Goal: Find specific page/section: Find specific page/section

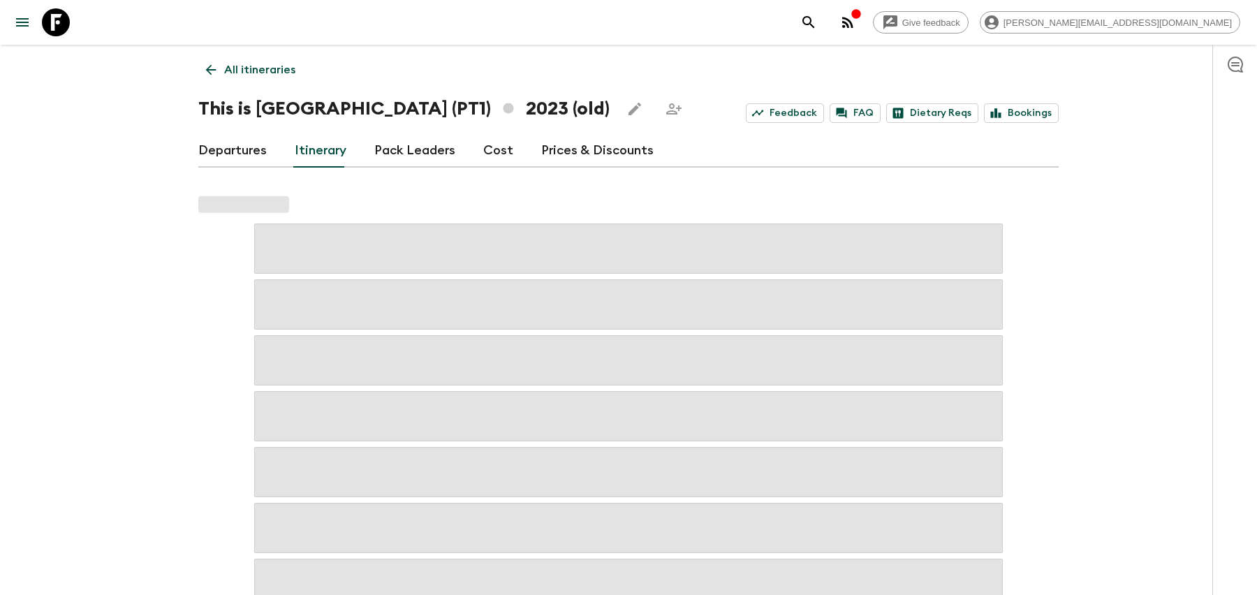
click at [814, 24] on icon "search adventures" at bounding box center [809, 22] width 12 height 12
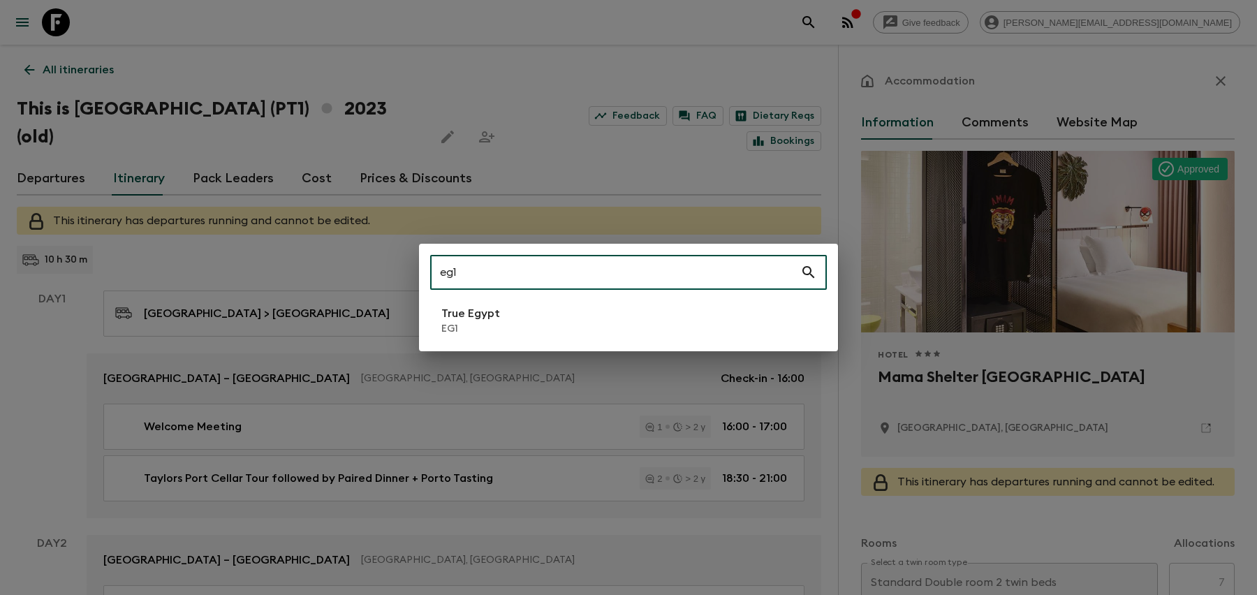
type input "eg1"
click at [594, 305] on li "True Egypt EG1" at bounding box center [628, 320] width 397 height 39
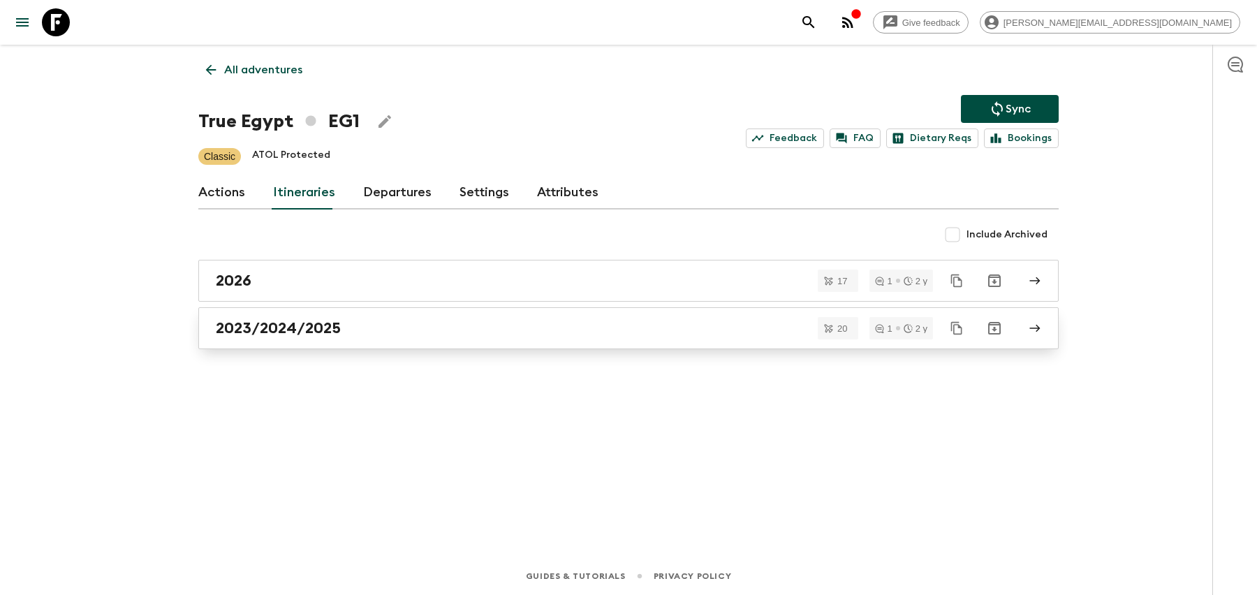
click at [332, 328] on h2 "2023/2024/2025" at bounding box center [278, 328] width 125 height 18
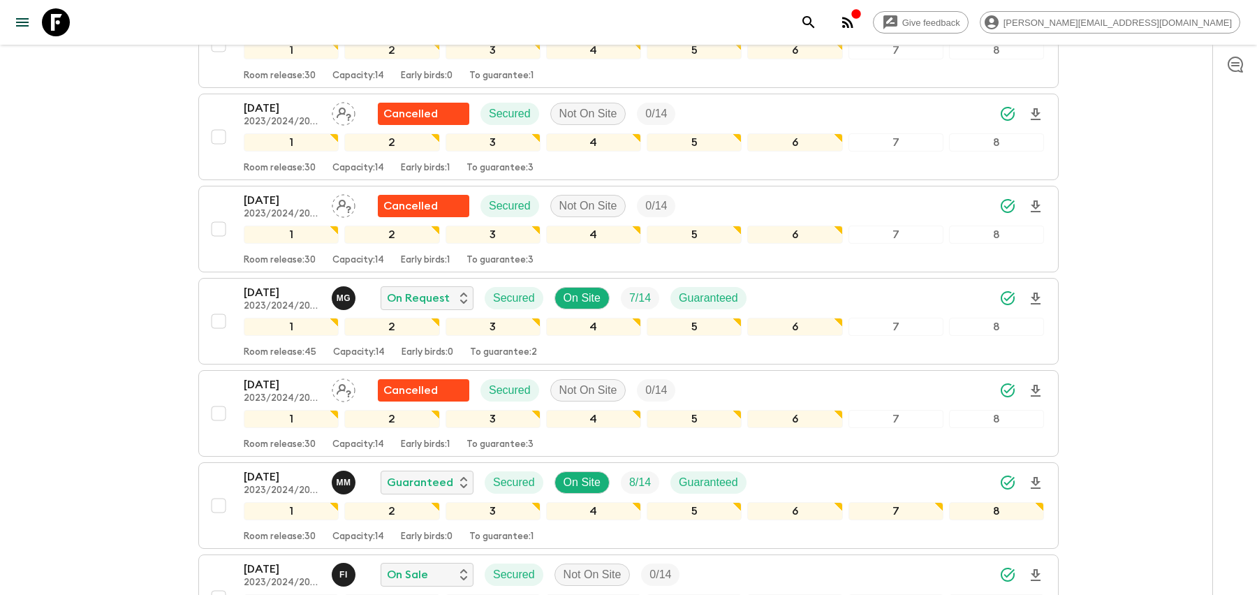
scroll to position [1098, 0]
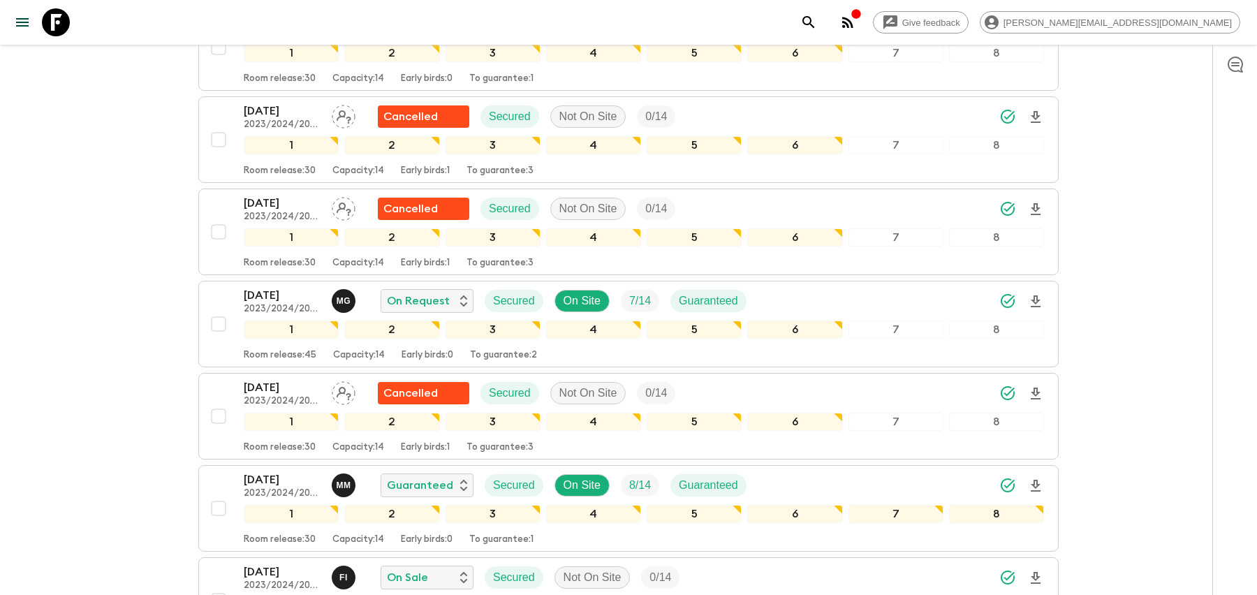
click at [817, 17] on icon "search adventures" at bounding box center [808, 22] width 17 height 17
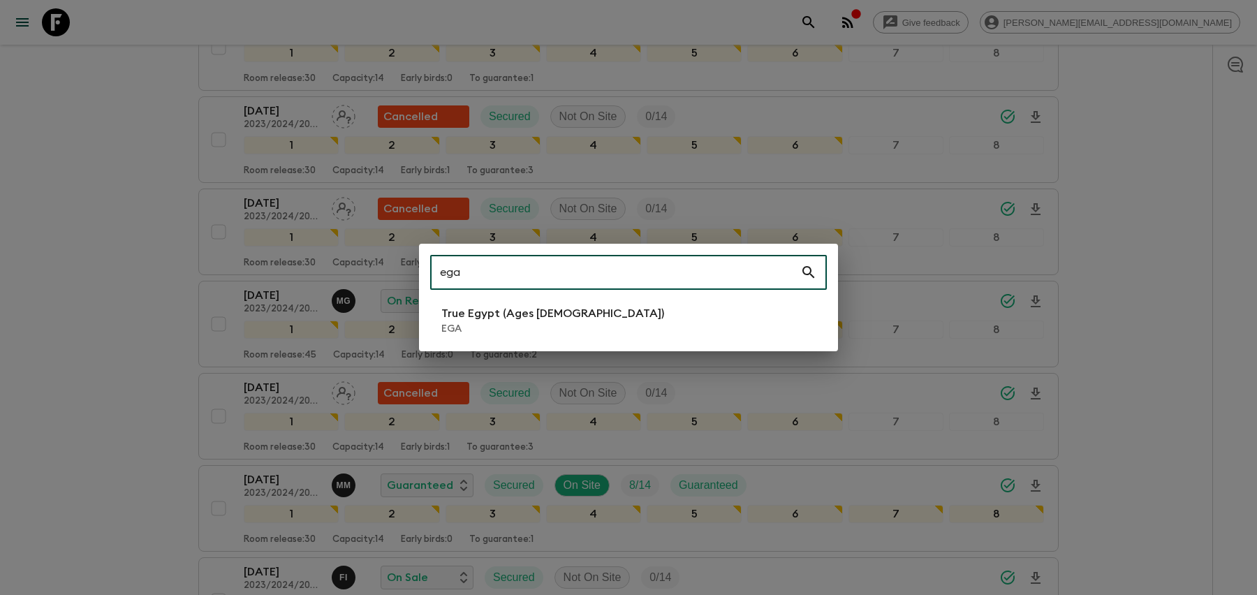
type input "ega"
click at [469, 358] on div "ega ​ True Egypt (Ages [DEMOGRAPHIC_DATA]) EGA" at bounding box center [628, 297] width 1257 height 595
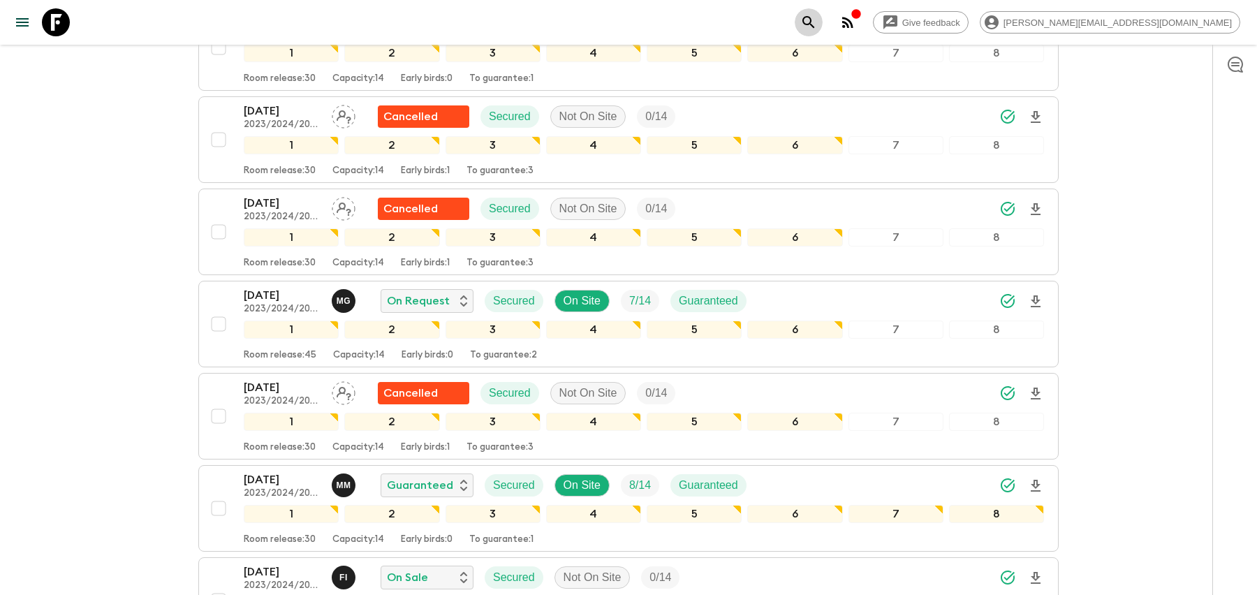
click at [817, 28] on icon "search adventures" at bounding box center [808, 22] width 17 height 17
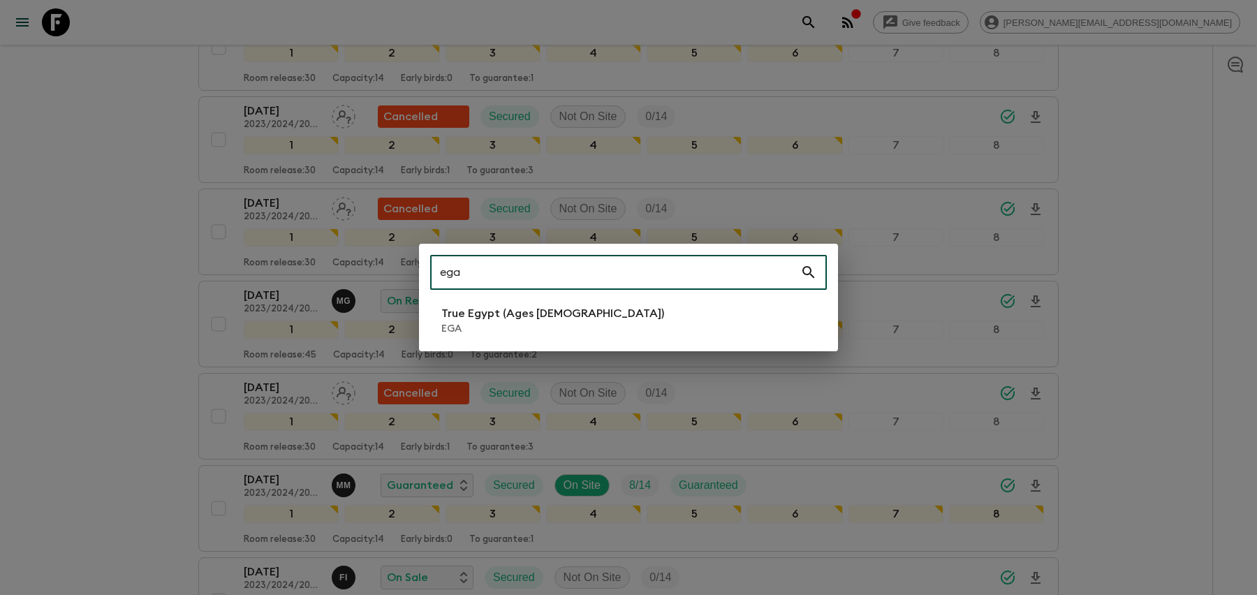
type input "ega"
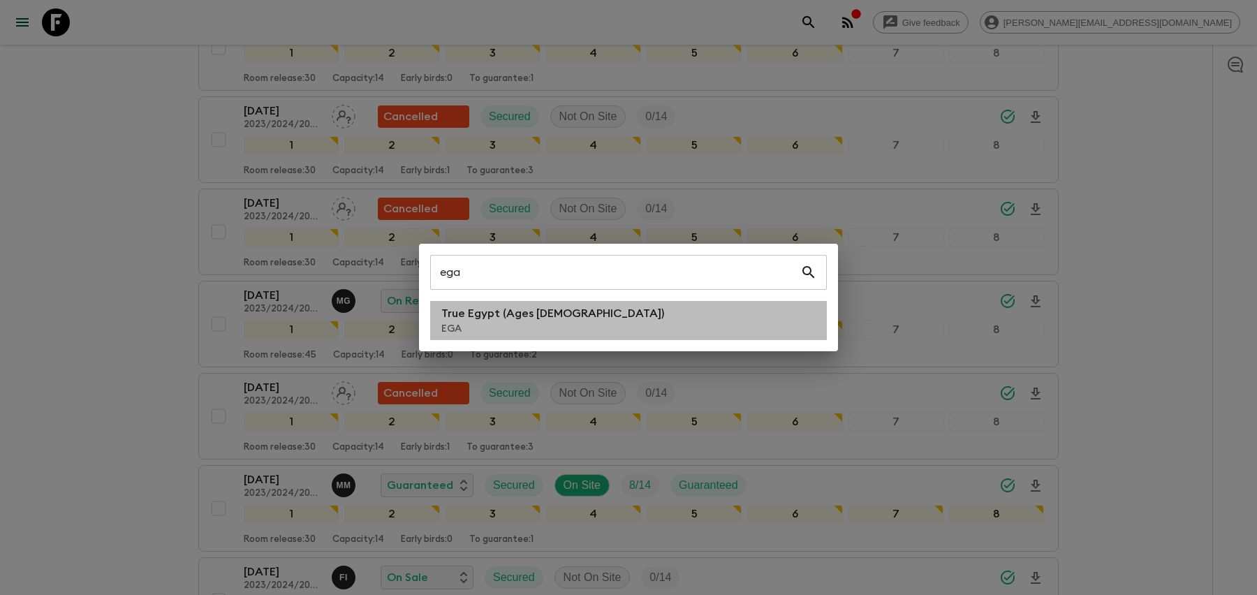
click at [589, 334] on li "True Egypt (Ages [DEMOGRAPHIC_DATA]) EGA" at bounding box center [628, 320] width 397 height 39
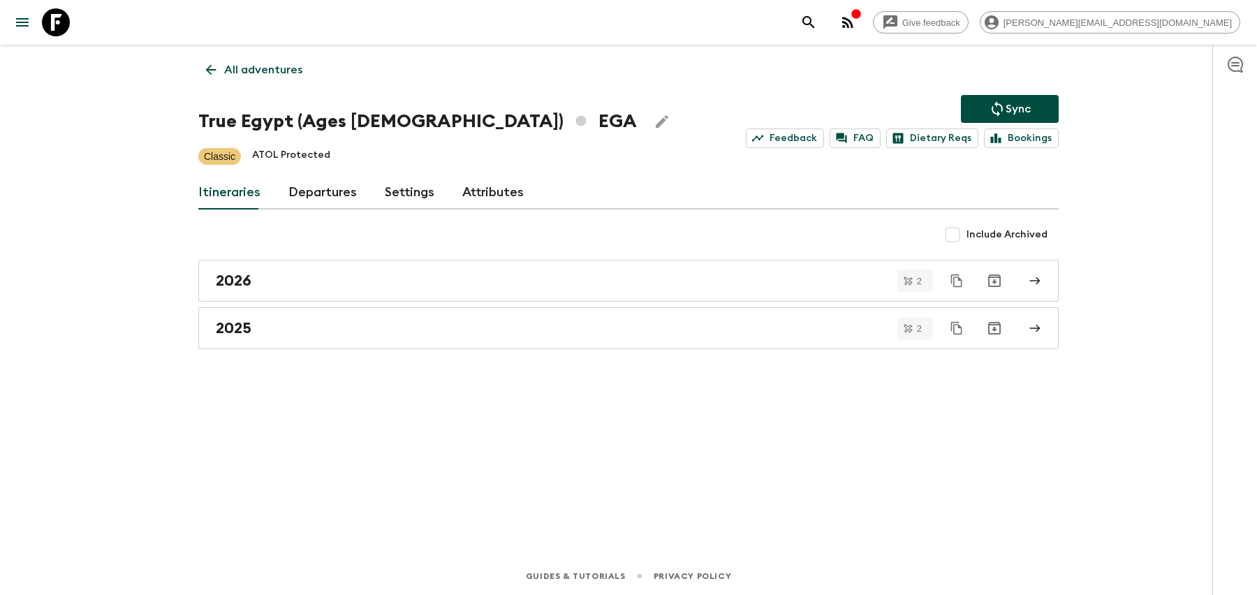
click at [589, 334] on div "2025" at bounding box center [615, 328] width 799 height 18
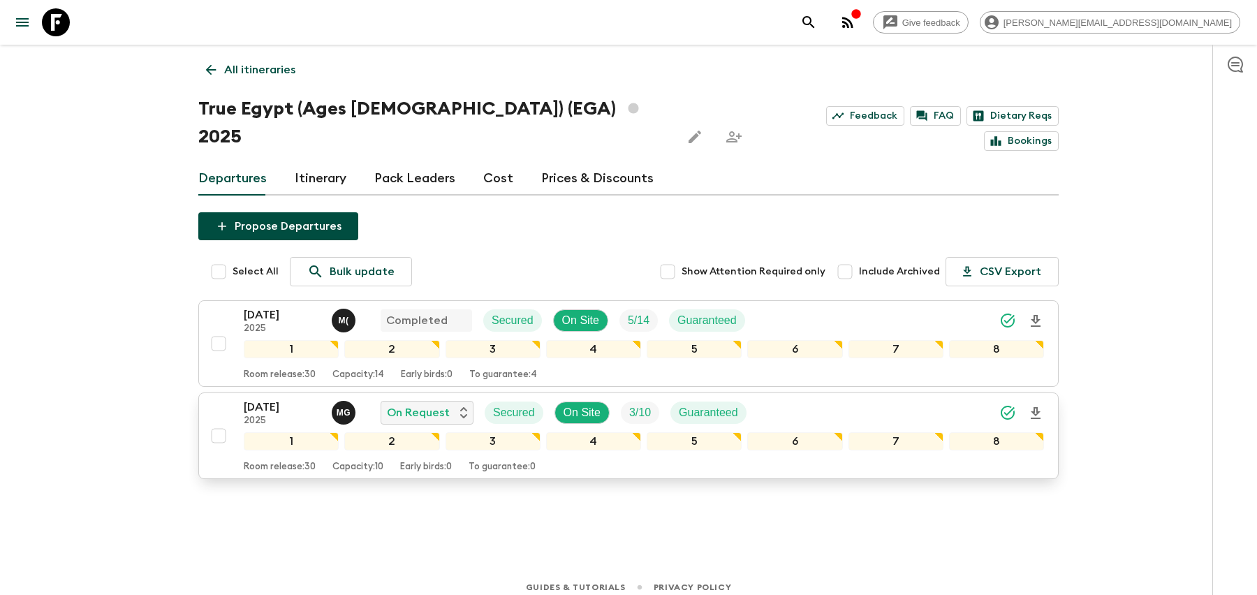
click at [877, 399] on div "[DATE] 2025 M G On Request Secured On Site 3 / 10 Guaranteed" at bounding box center [644, 413] width 800 height 28
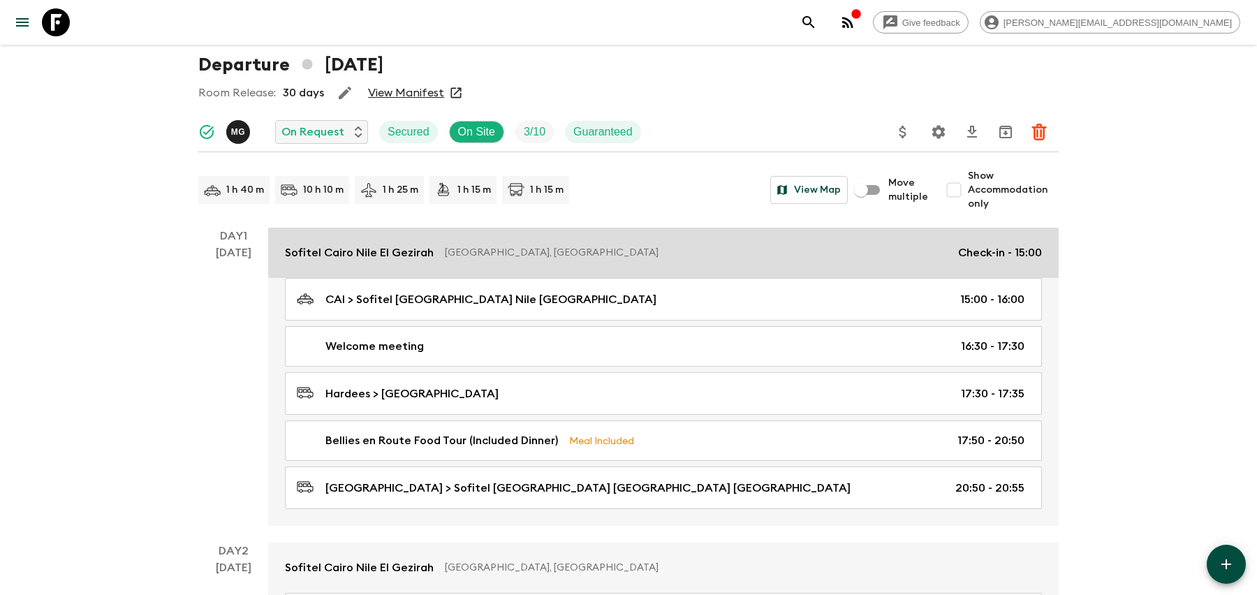
scroll to position [51, 0]
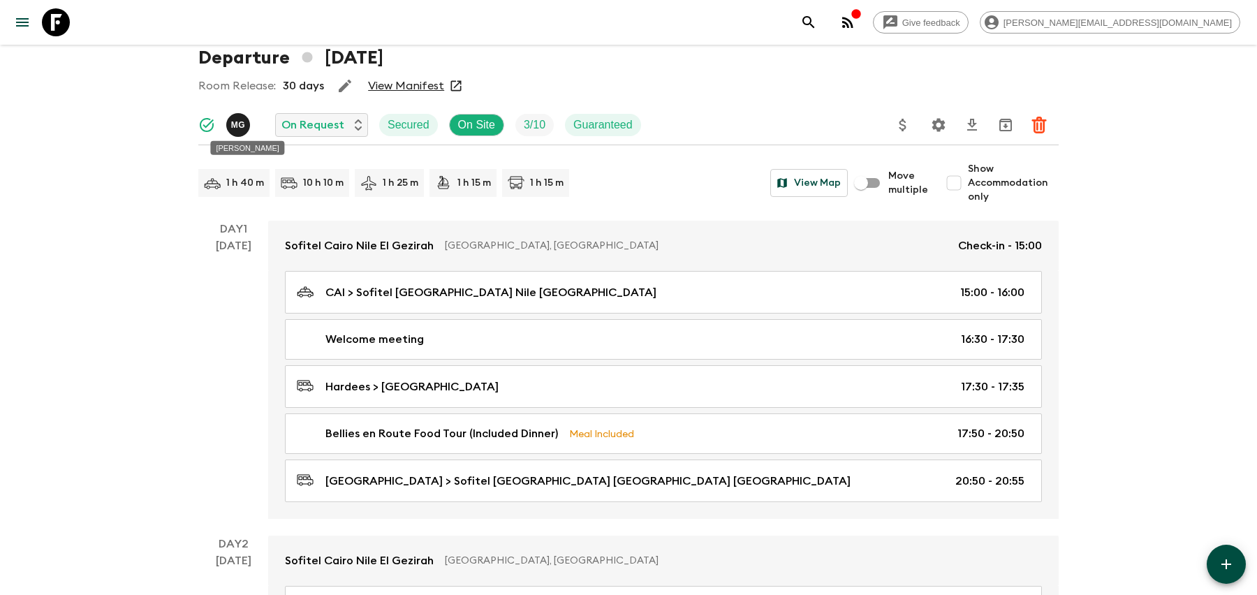
click at [244, 120] on p "M G" at bounding box center [238, 124] width 15 height 11
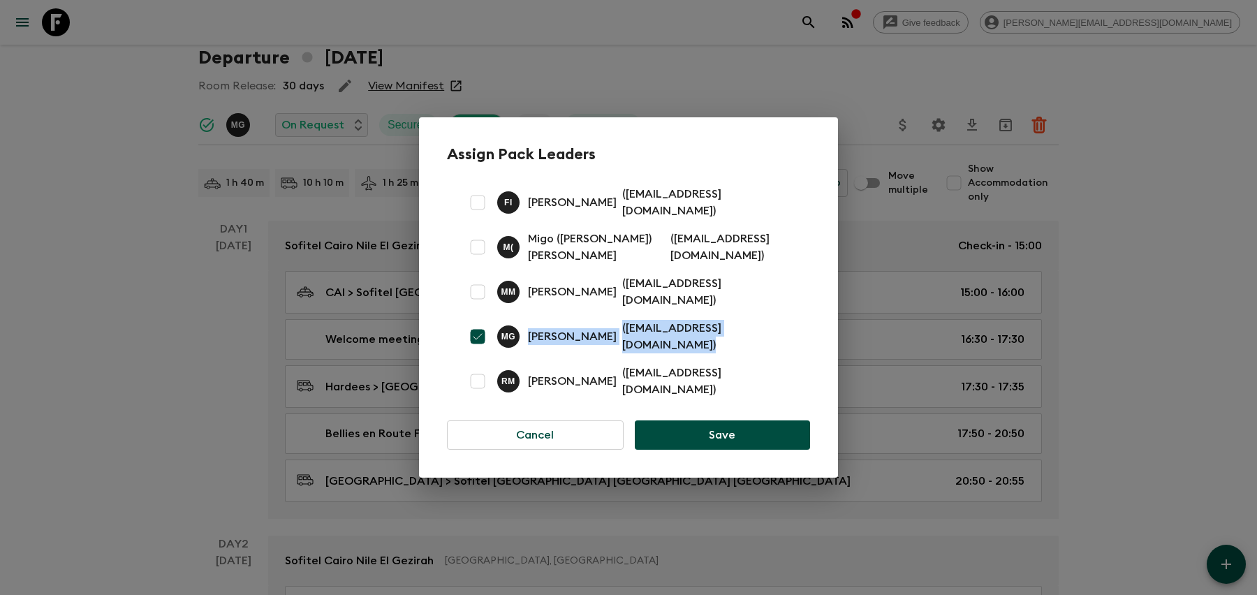
drag, startPoint x: 798, startPoint y: 328, endPoint x: 529, endPoint y: 324, distance: 268.9
click at [529, 324] on div "M G [PERSON_NAME] ( [EMAIL_ADDRESS][DOMAIN_NAME] )" at bounding box center [628, 336] width 363 height 45
copy div "[PERSON_NAME] ( [EMAIL_ADDRESS][DOMAIN_NAME] )"
click at [572, 328] on p "[PERSON_NAME]" at bounding box center [572, 336] width 89 height 17
drag, startPoint x: 571, startPoint y: 339, endPoint x: 527, endPoint y: 319, distance: 48.4
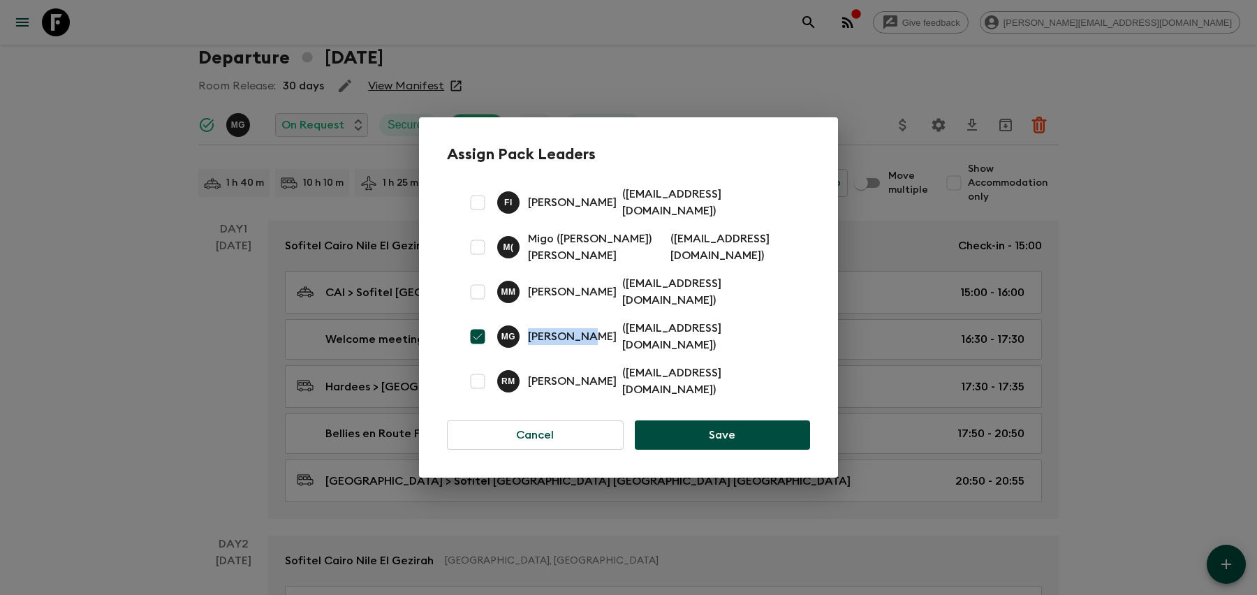
click at [528, 328] on p "[PERSON_NAME]" at bounding box center [572, 336] width 89 height 17
copy p "[PERSON_NAME]"
click at [763, 75] on div "Assign Pack Leaders F I [PERSON_NAME] ( [EMAIL_ADDRESS][DOMAIN_NAME] ) M ( Migo…" at bounding box center [628, 297] width 1257 height 595
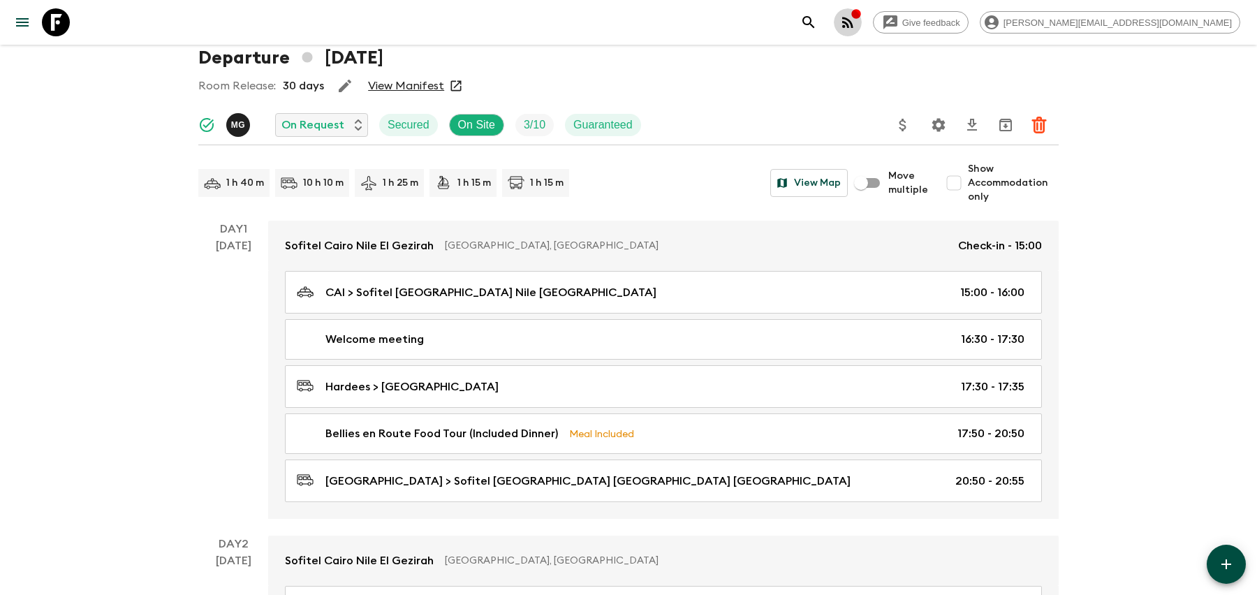
click at [856, 24] on icon "button" at bounding box center [848, 22] width 17 height 17
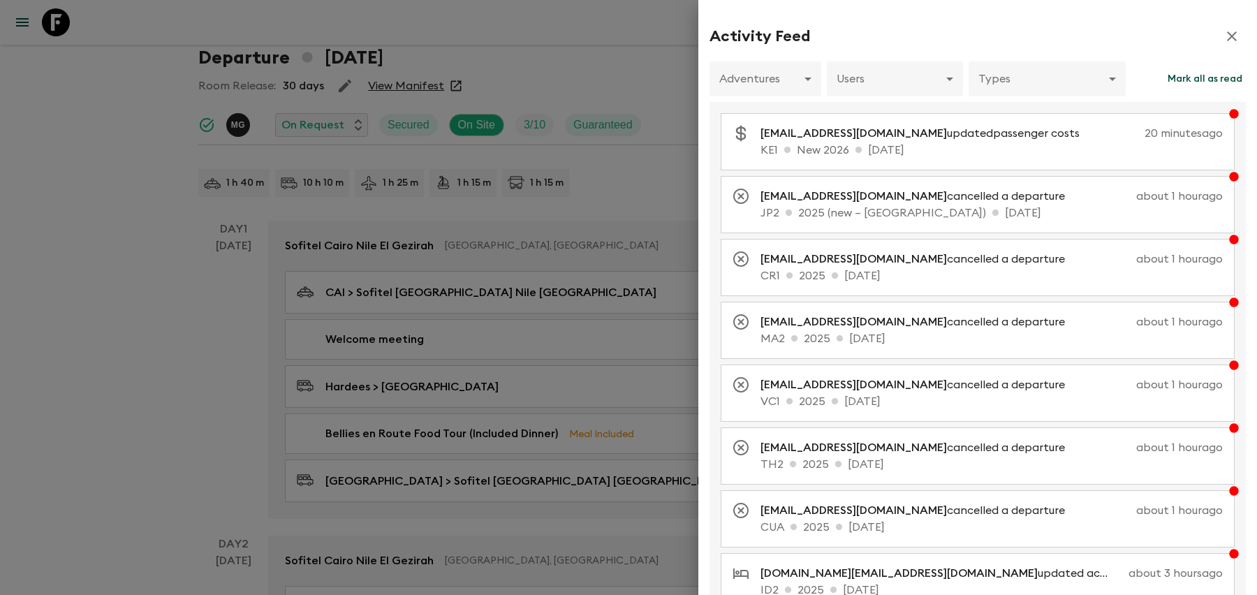
click at [608, 96] on div at bounding box center [628, 297] width 1257 height 595
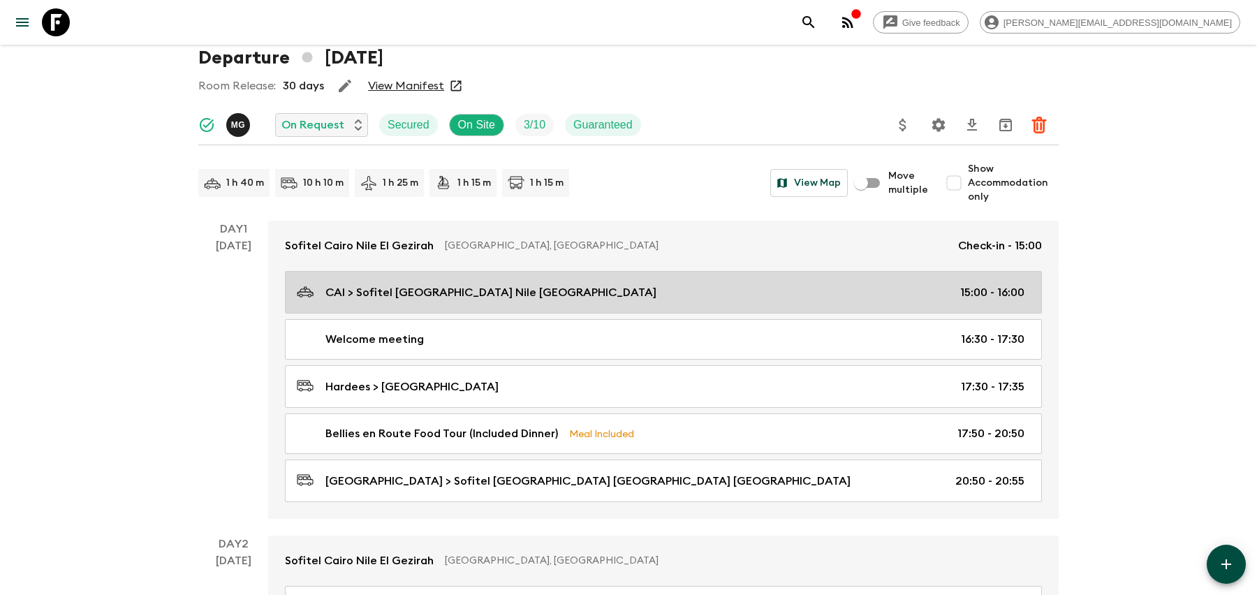
scroll to position [0, 0]
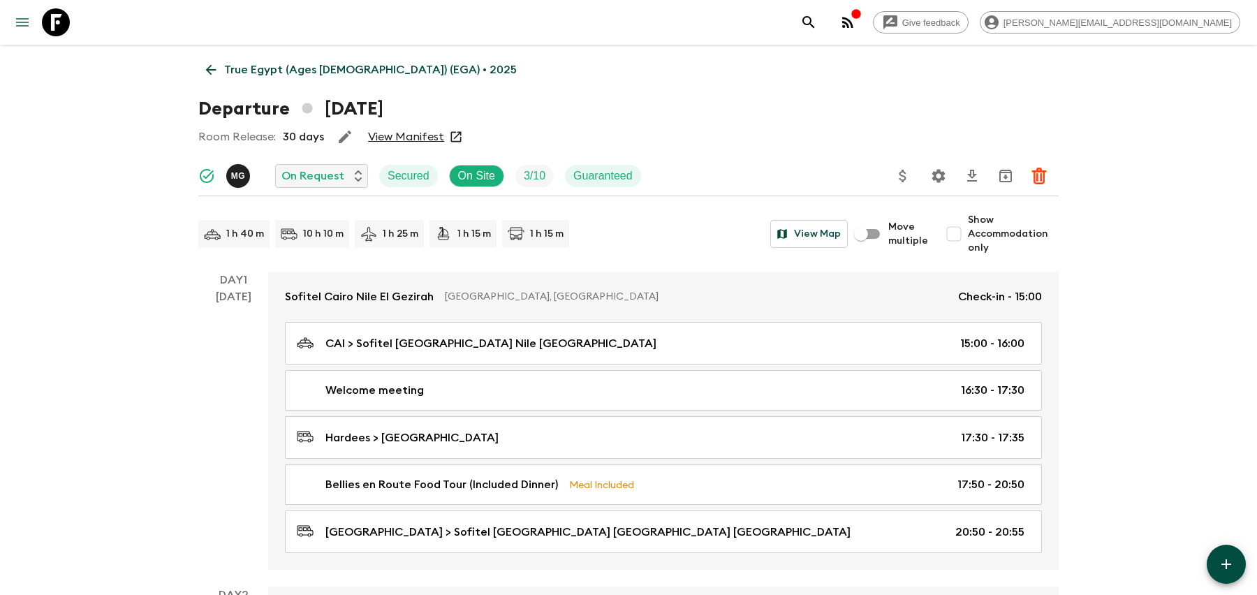
click at [22, 25] on icon "menu" at bounding box center [22, 22] width 13 height 8
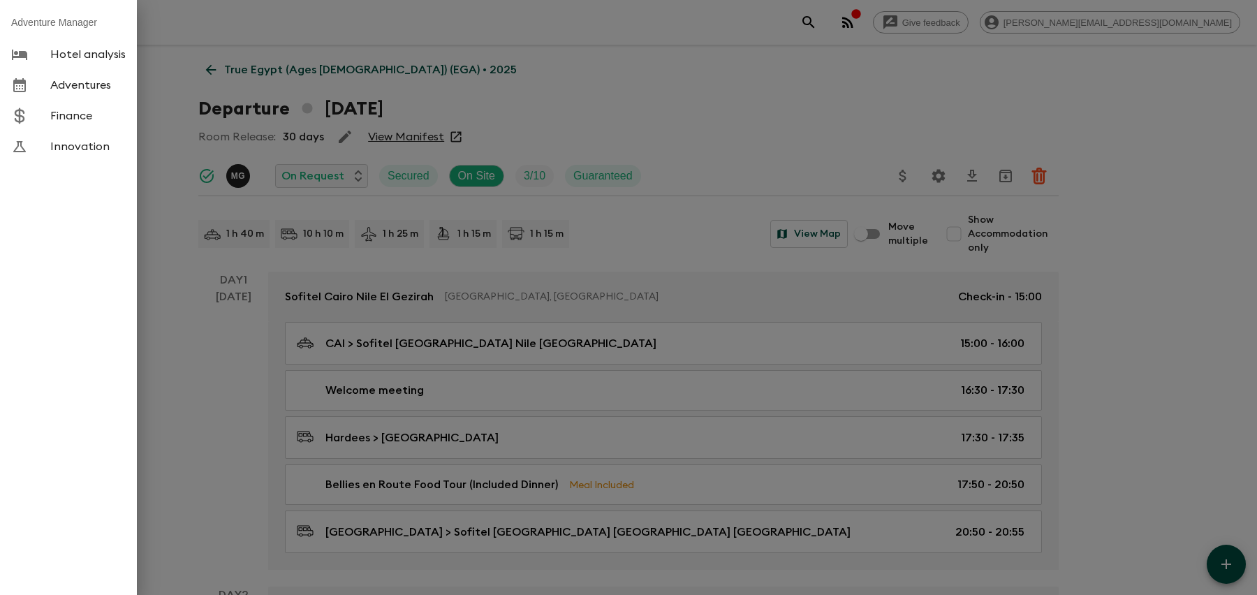
click at [153, 140] on div at bounding box center [628, 297] width 1257 height 595
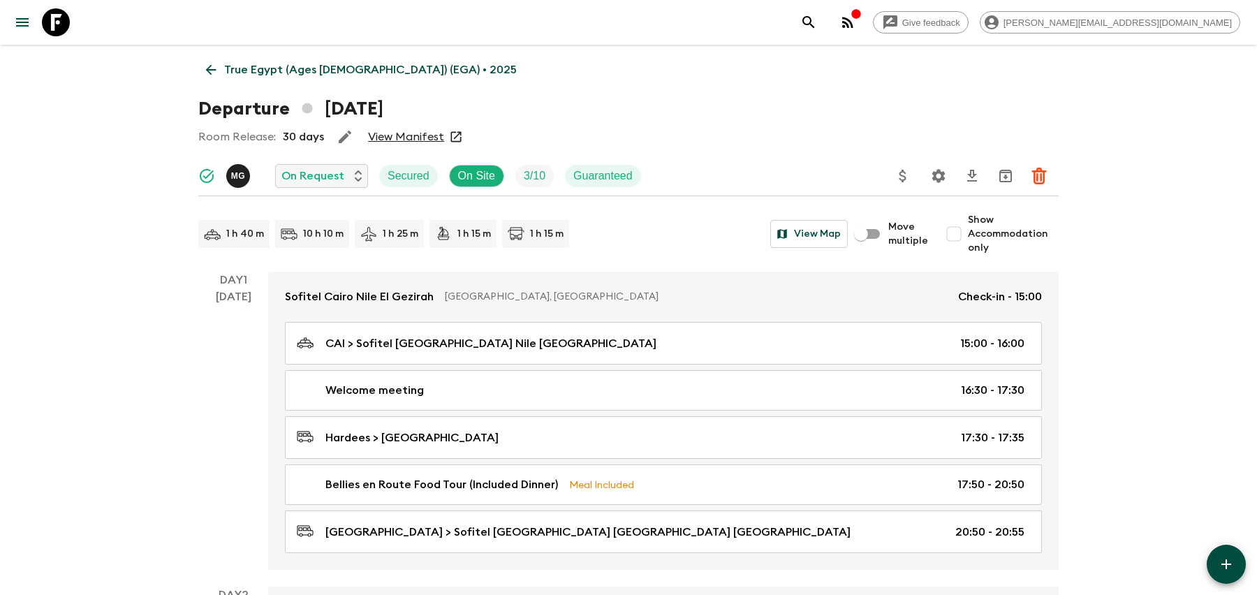
click at [1216, 562] on button "button" at bounding box center [1226, 564] width 39 height 39
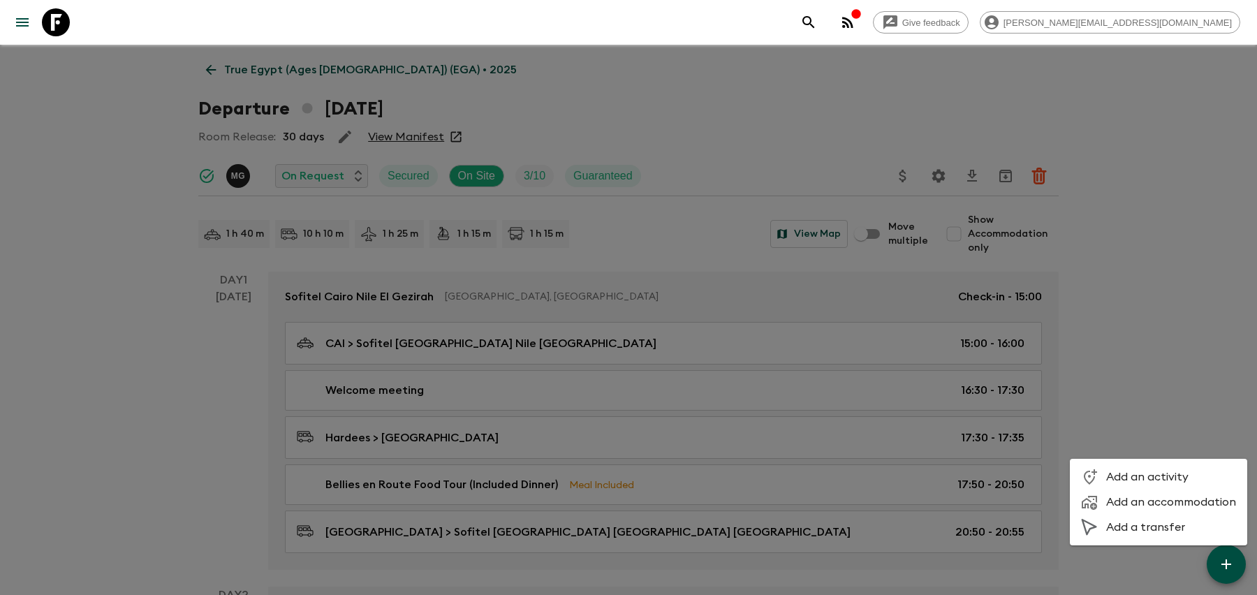
click at [1117, 314] on div at bounding box center [628, 297] width 1257 height 595
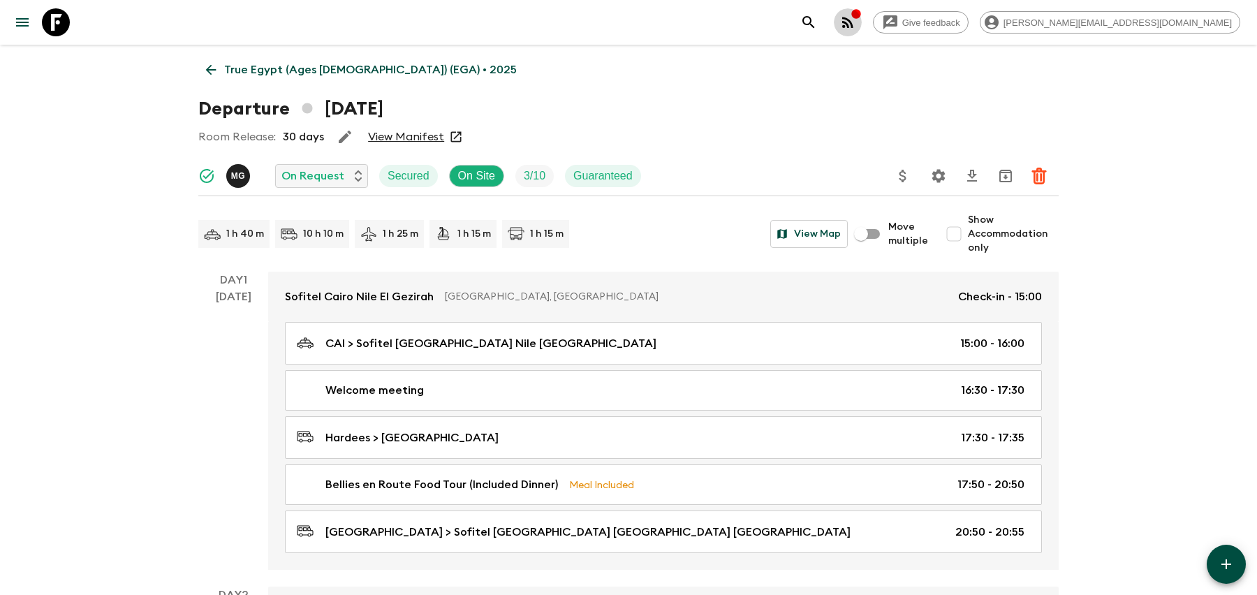
click at [856, 26] on icon "button" at bounding box center [848, 22] width 17 height 17
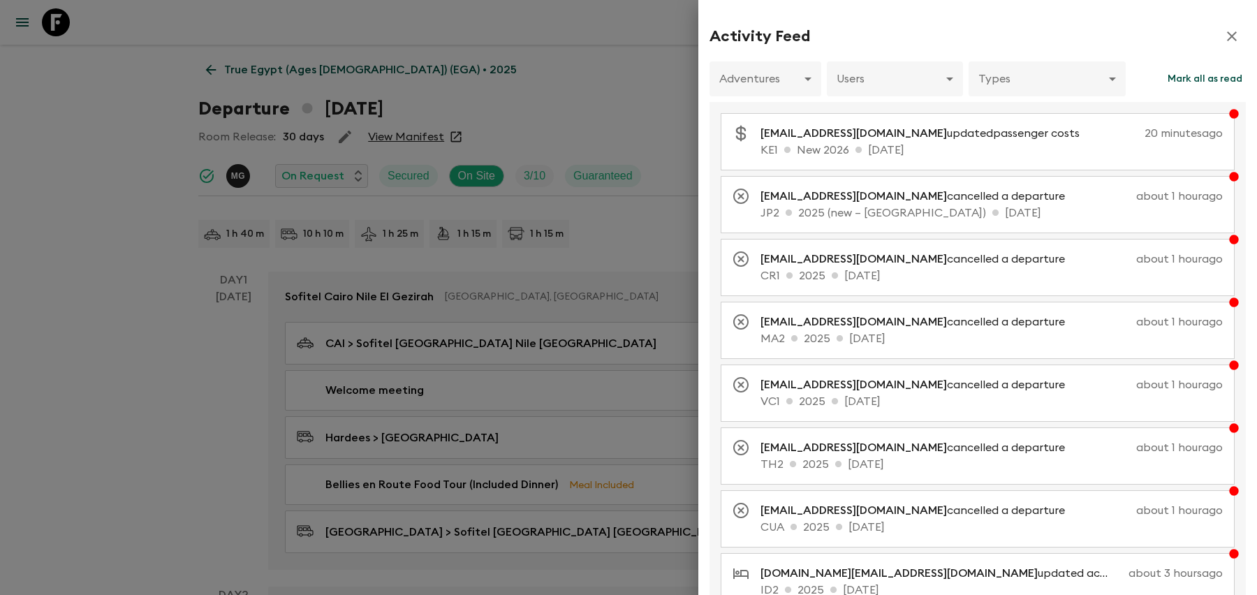
click at [657, 103] on div at bounding box center [628, 297] width 1257 height 595
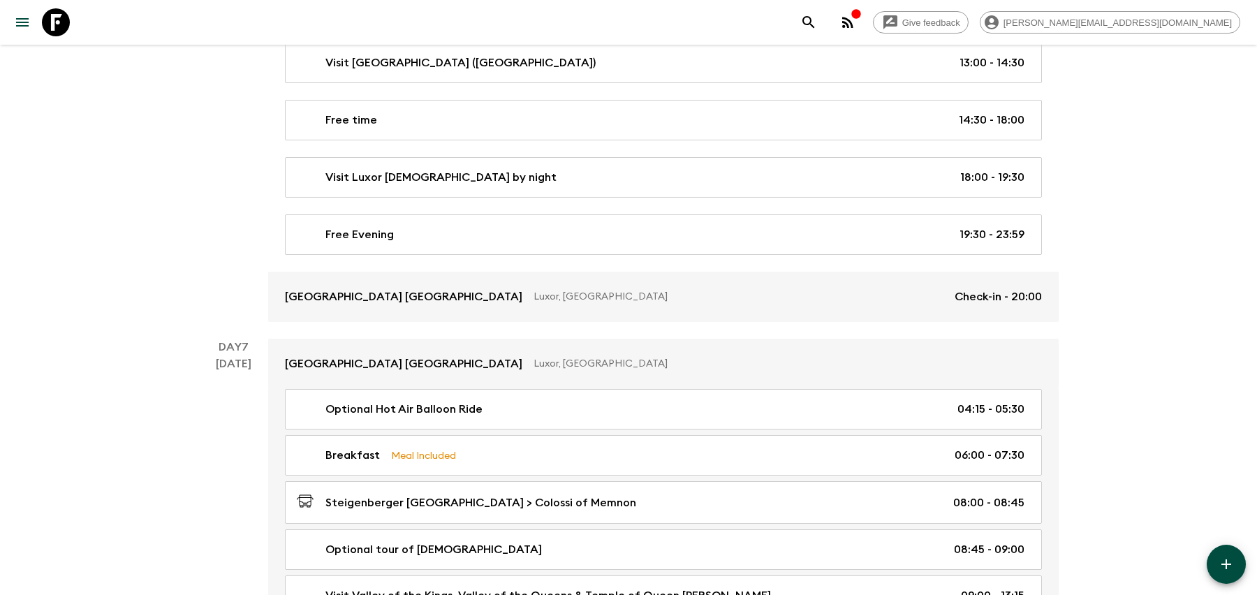
scroll to position [2850, 0]
